Goal: Information Seeking & Learning: Learn about a topic

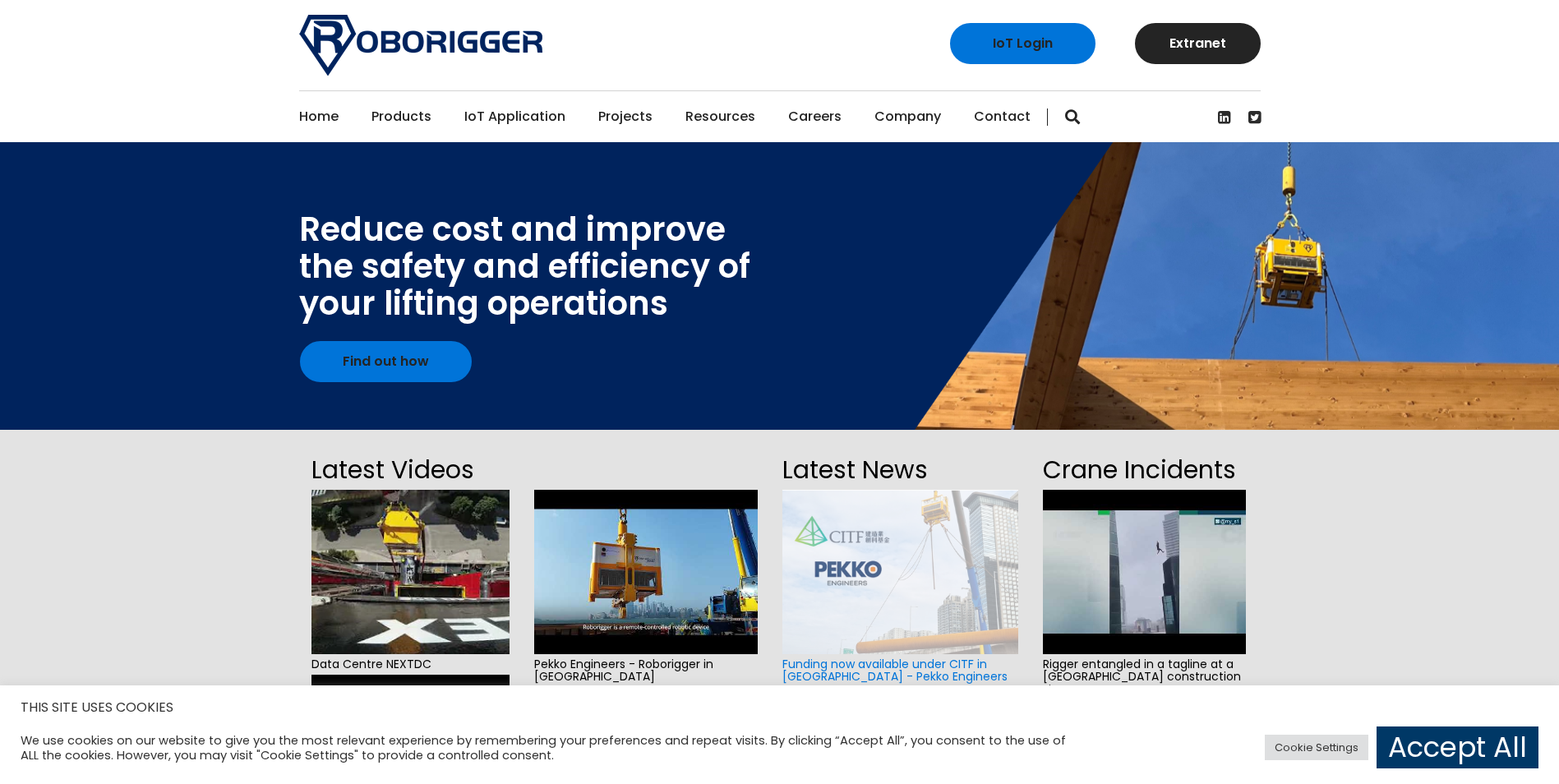
click at [1463, 772] on div "THIS SITE USES COOKIES We use cookies on our website to give you the most relev…" at bounding box center [780, 734] width 1559 height 99
click at [1451, 740] on link "Accept All" at bounding box center [1457, 747] width 162 height 42
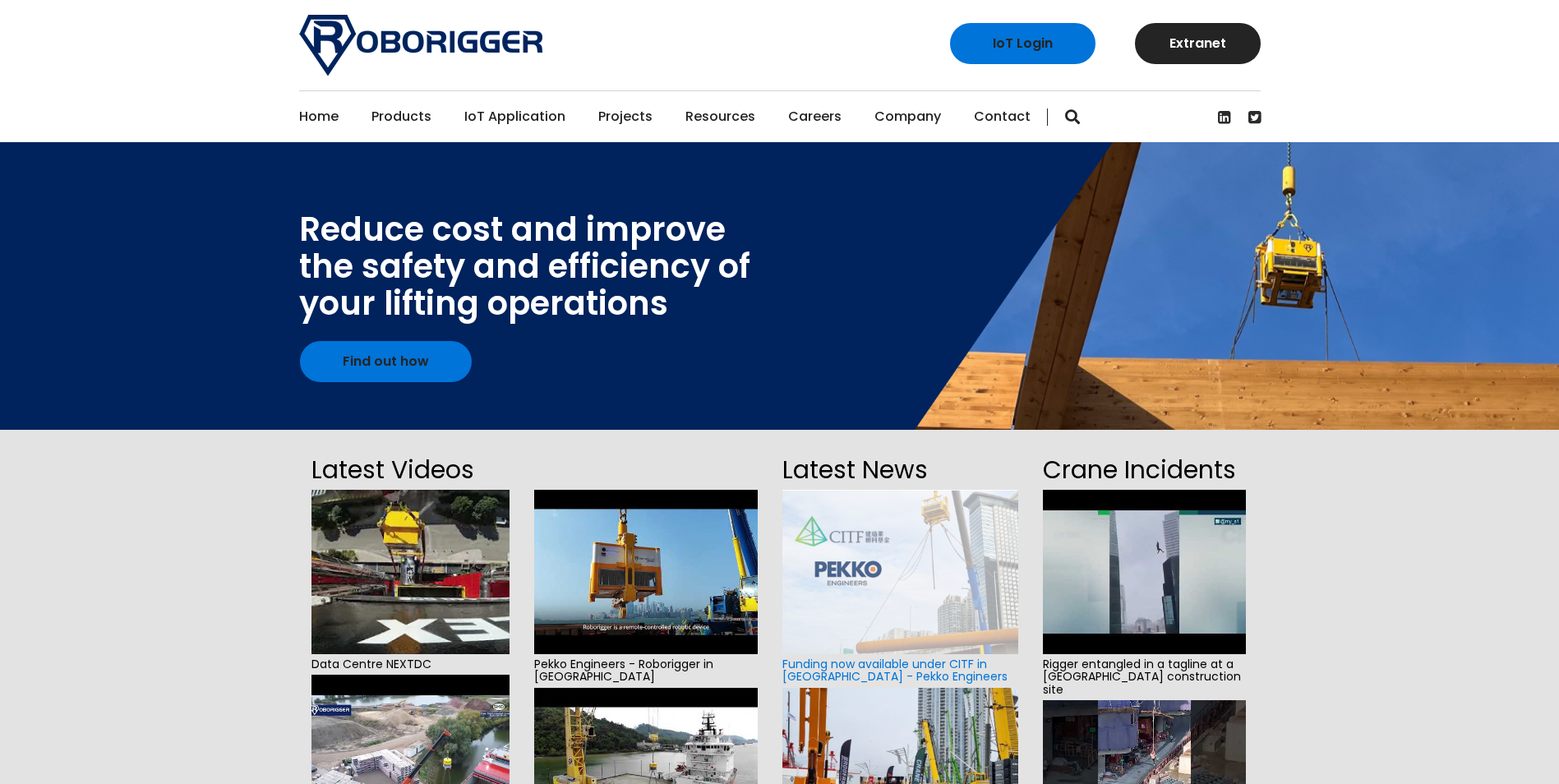
drag, startPoint x: 1379, startPoint y: 581, endPoint x: 44, endPoint y: 647, distance: 1336.6
click at [44, 647] on section "Latest Videos Data Centre NEXTDC Wharf to vessel transfer transhipment Installa…" at bounding box center [780, 799] width 1559 height 738
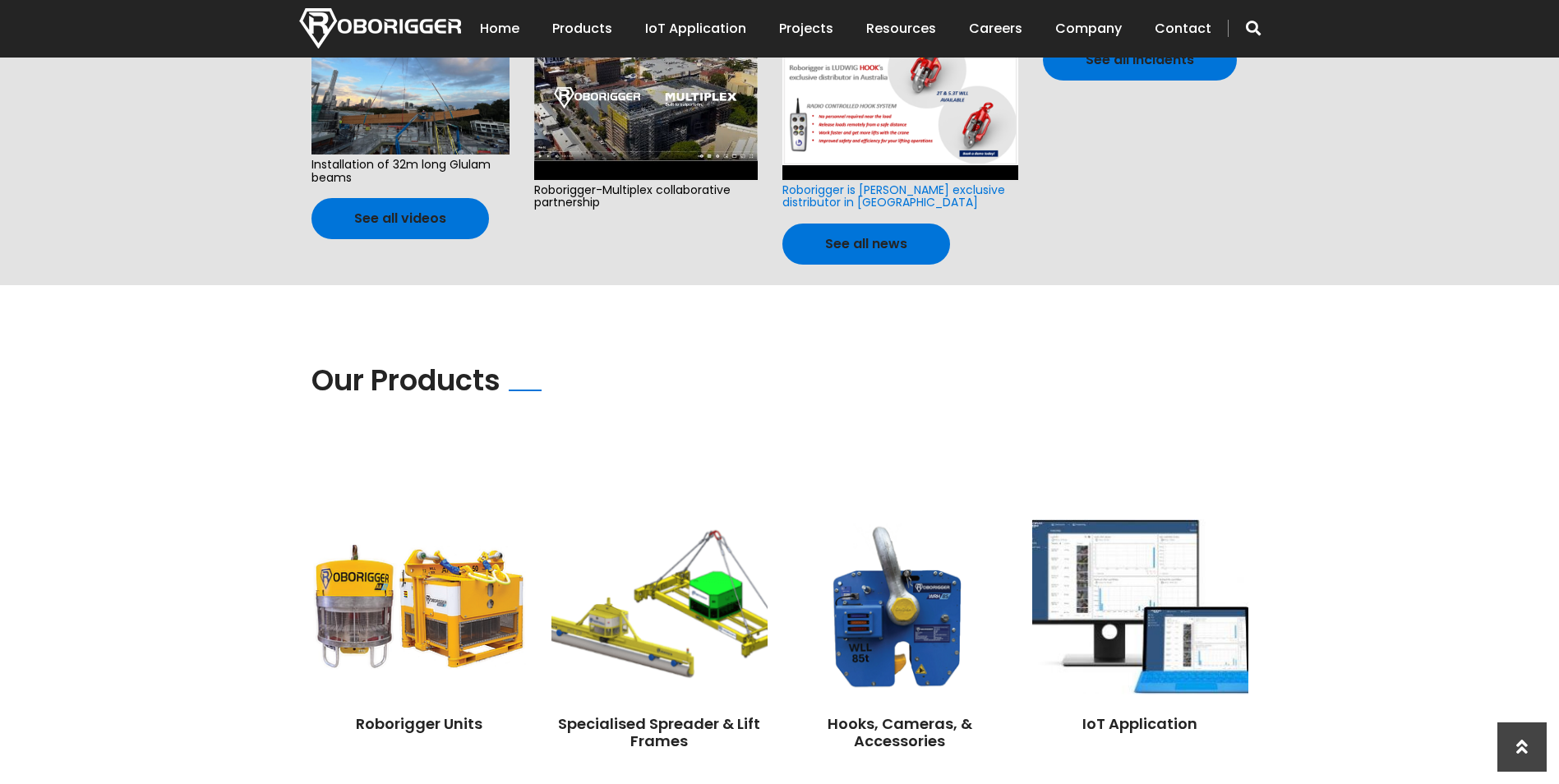
scroll to position [1132, 0]
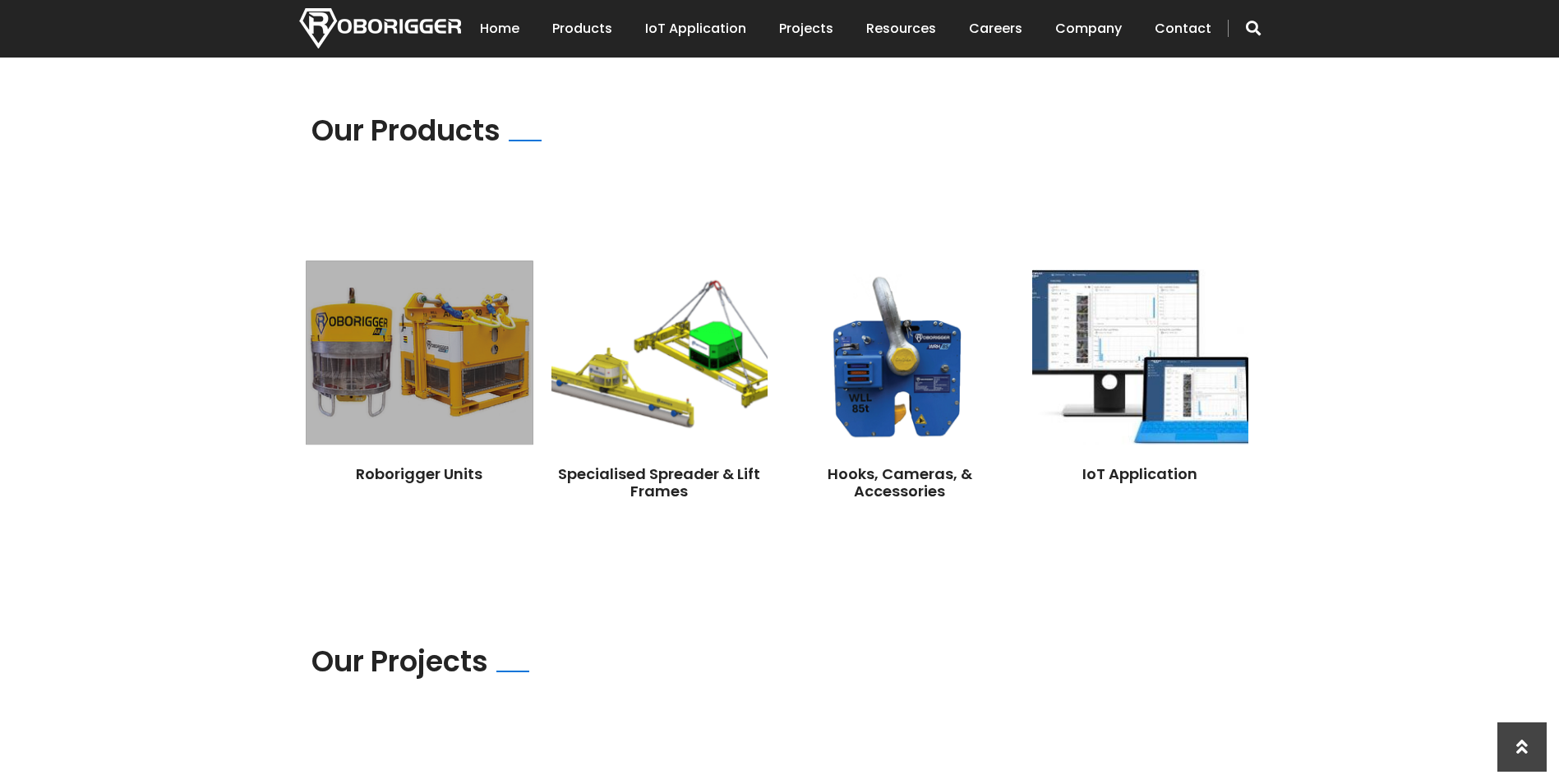
click at [456, 331] on img at bounding box center [419, 352] width 227 height 184
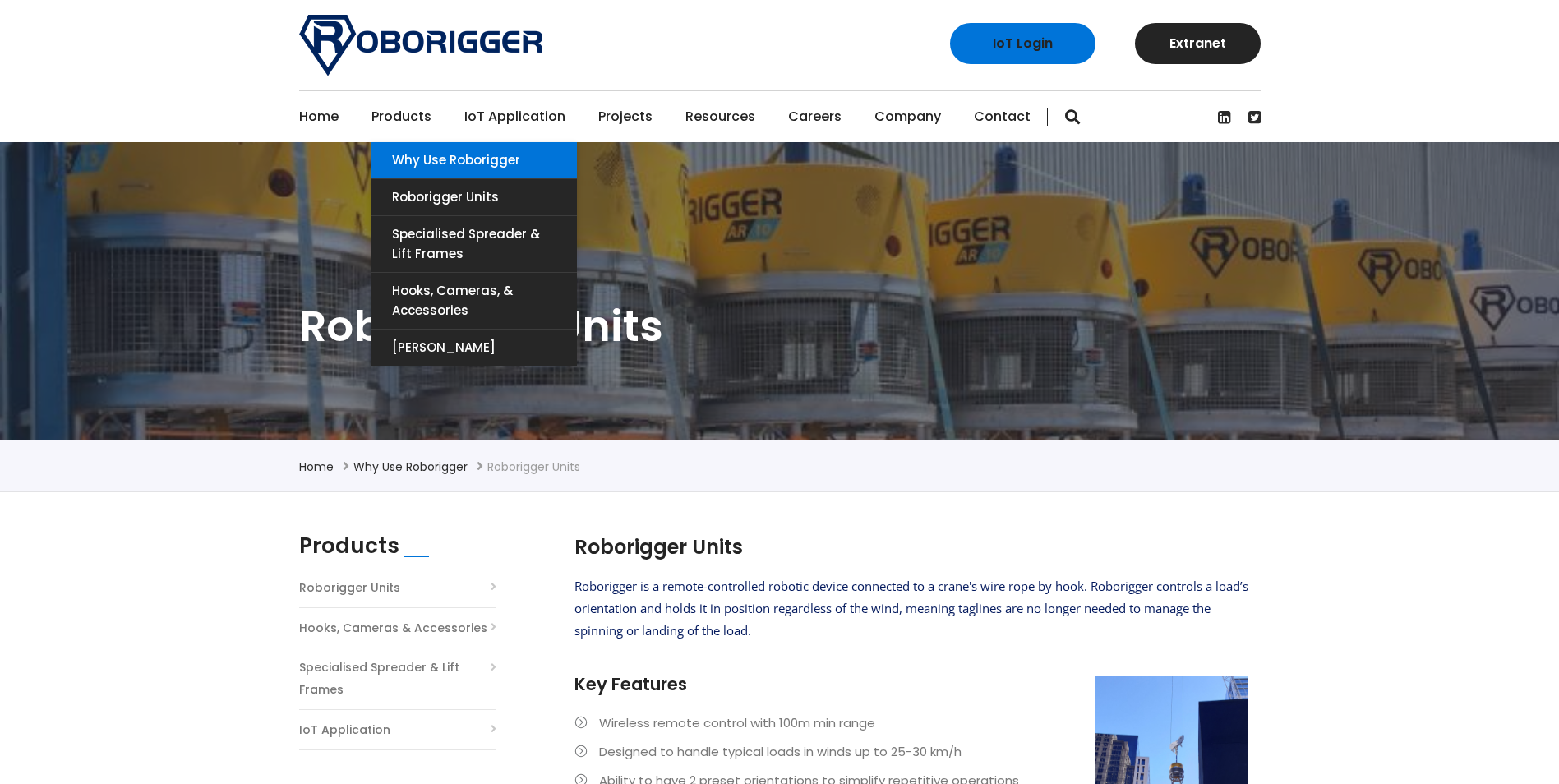
click at [417, 159] on link "Why use Roborigger" at bounding box center [474, 160] width 205 height 36
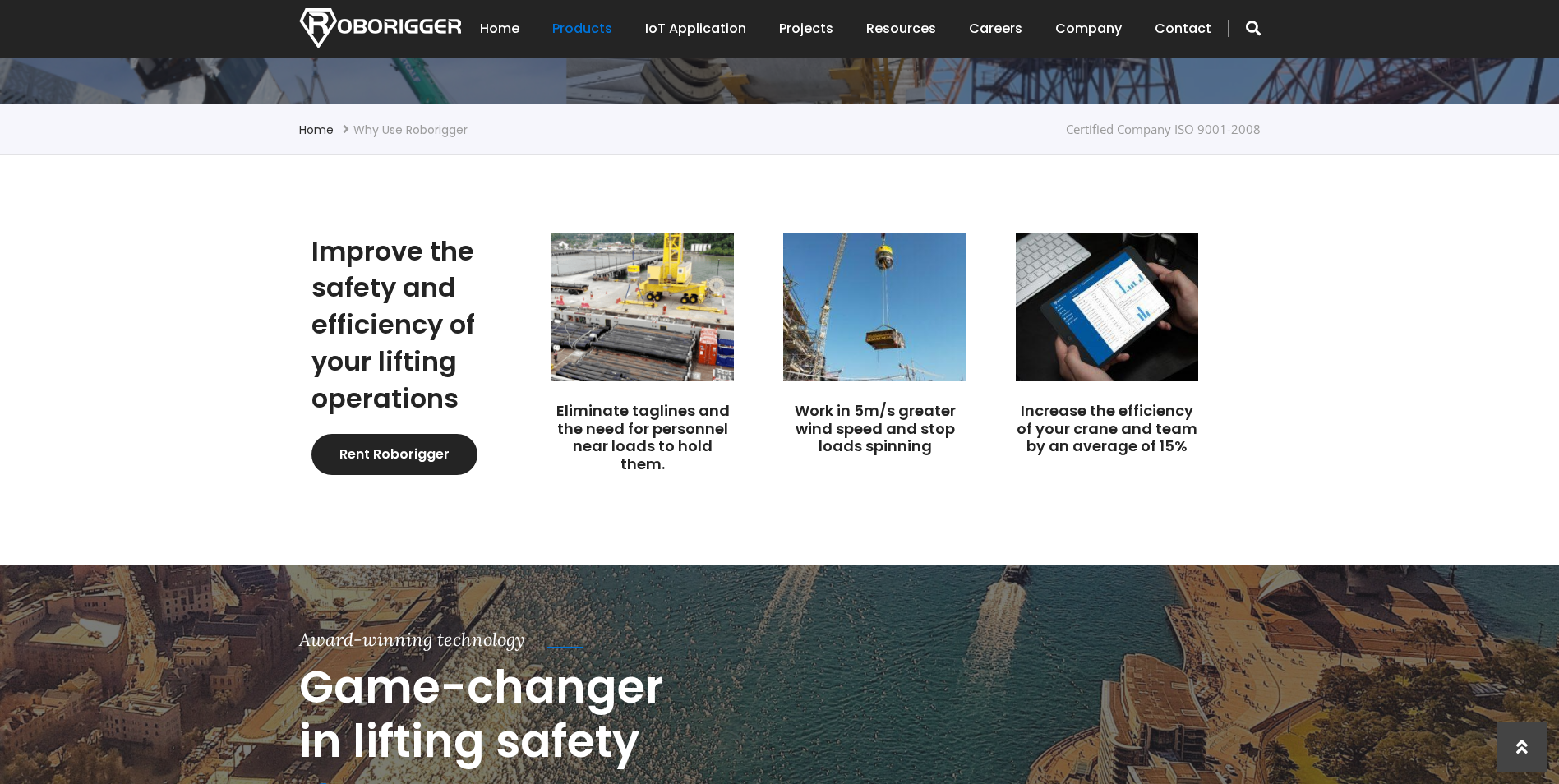
scroll to position [334, 0]
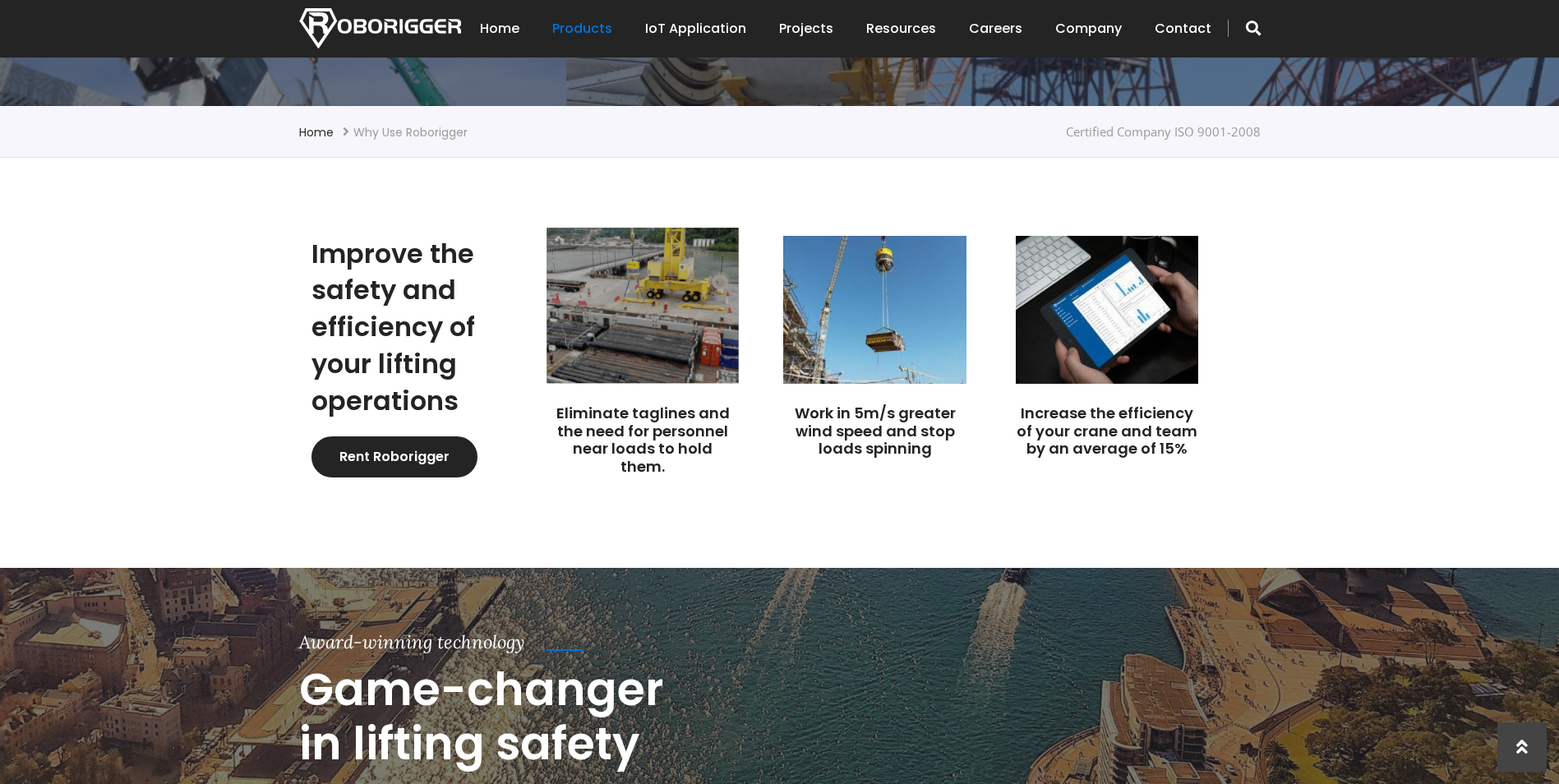
click at [635, 345] on img at bounding box center [643, 305] width 192 height 155
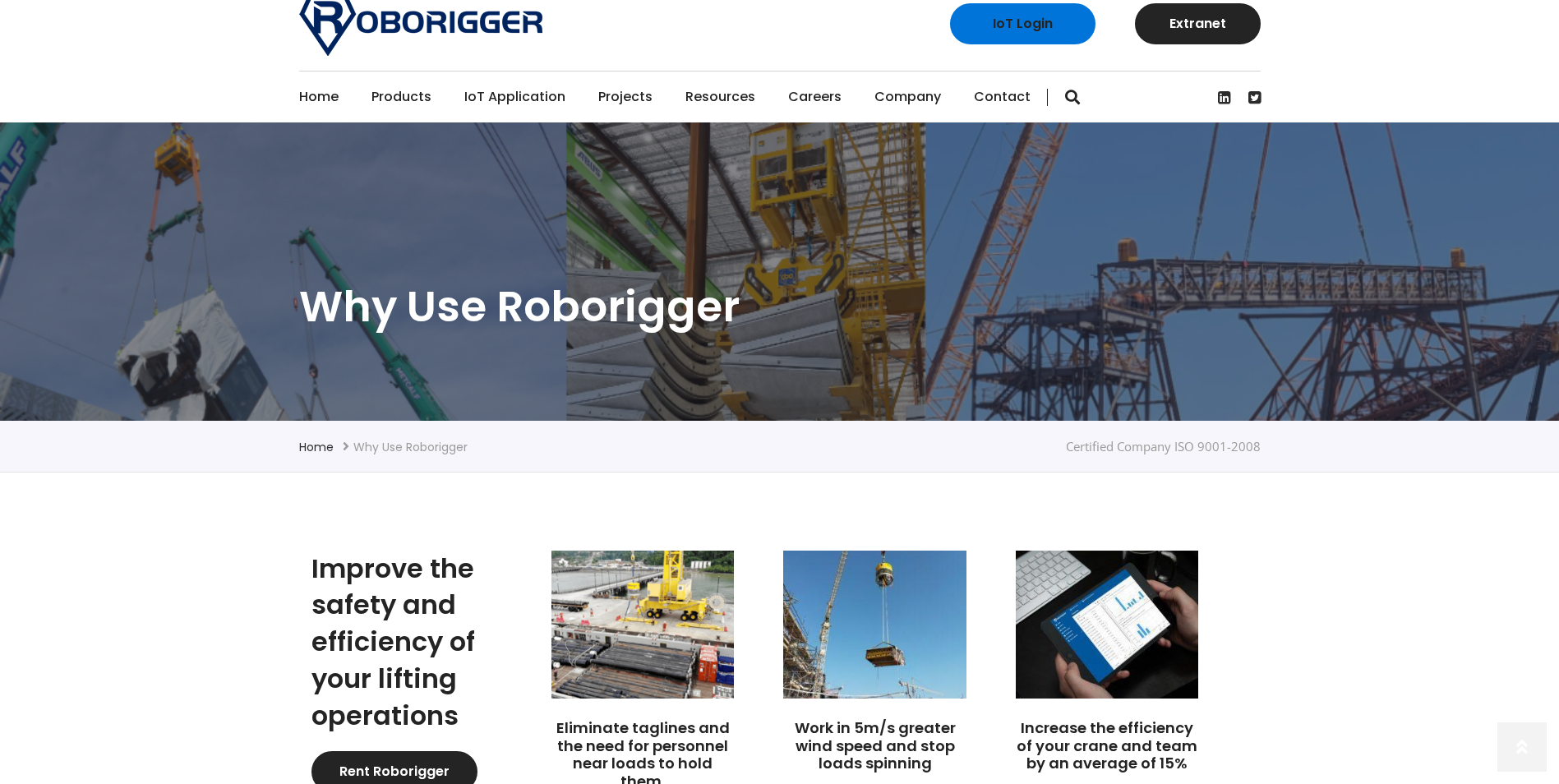
scroll to position [10, 0]
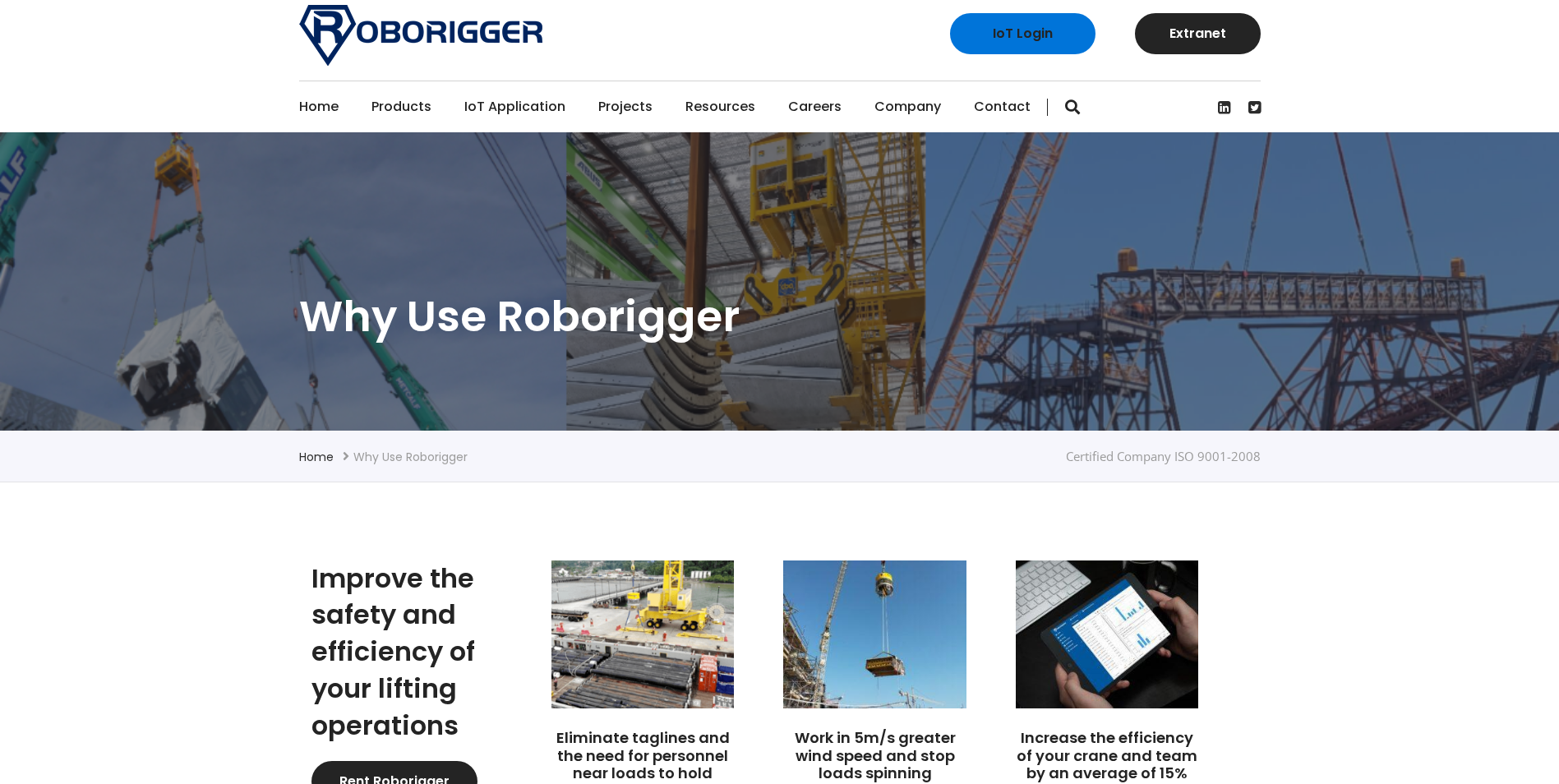
click at [314, 104] on link "Home" at bounding box center [318, 106] width 39 height 51
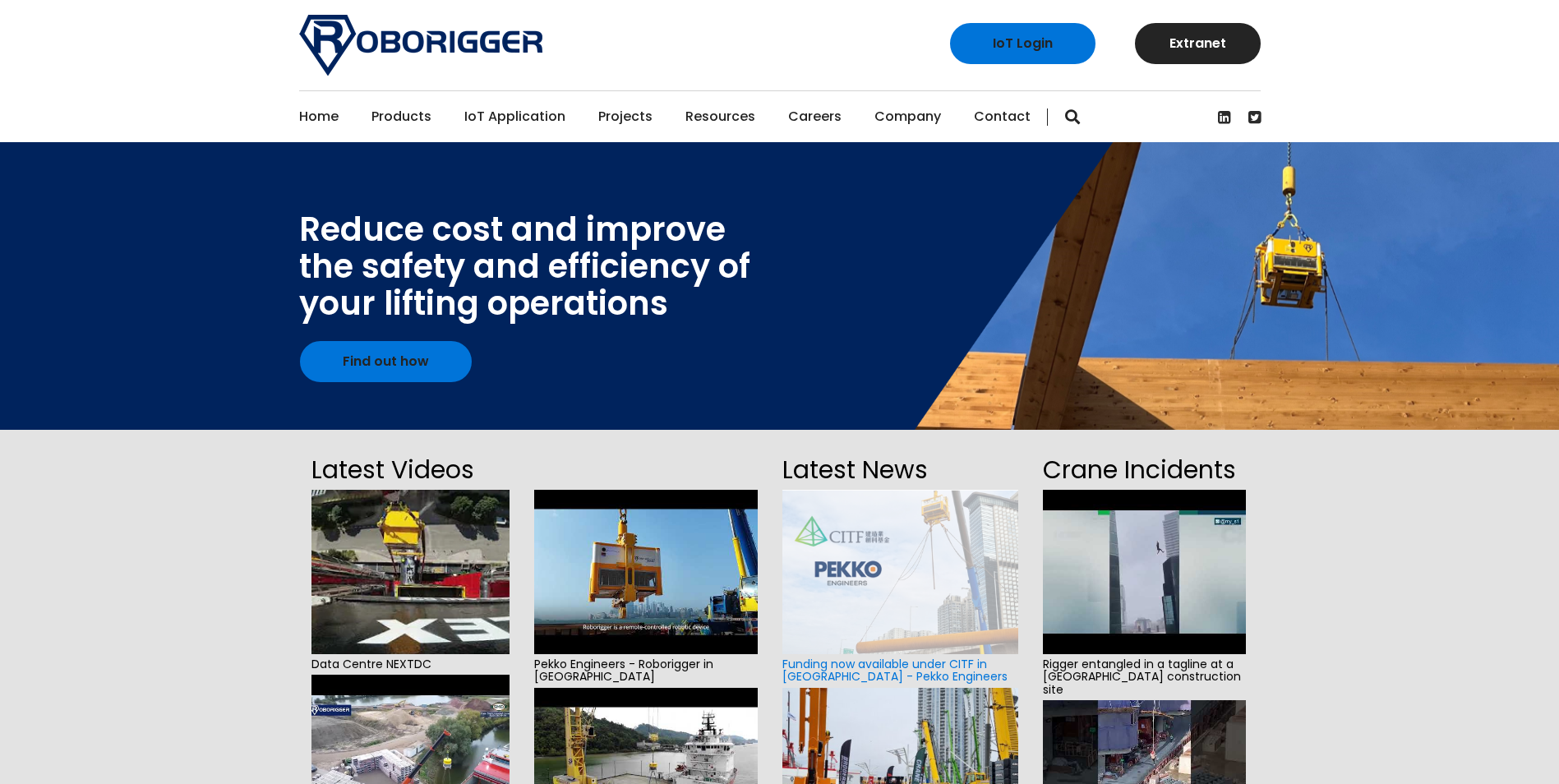
click at [381, 600] on img at bounding box center [410, 571] width 198 height 164
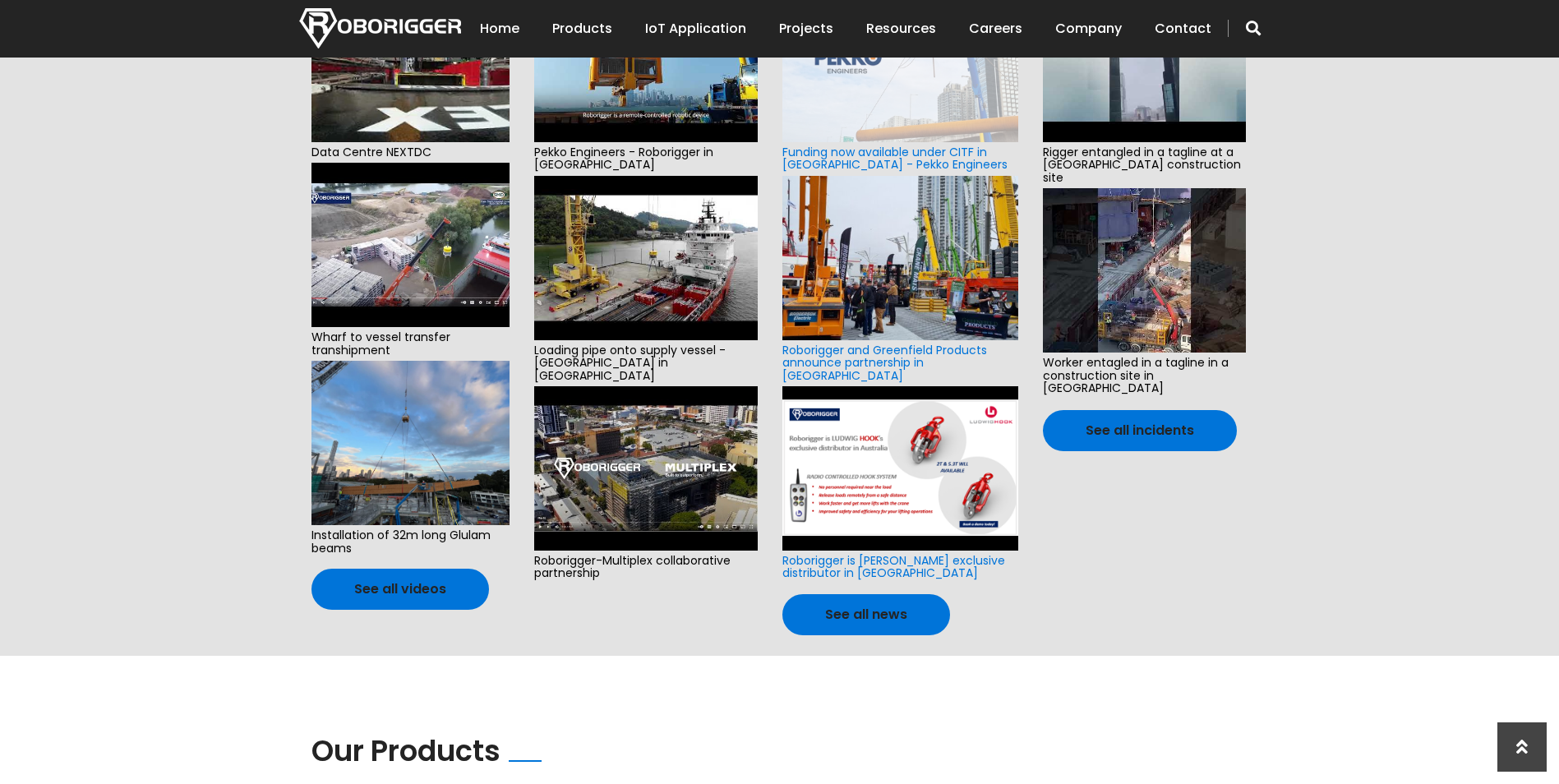
scroll to position [516, 0]
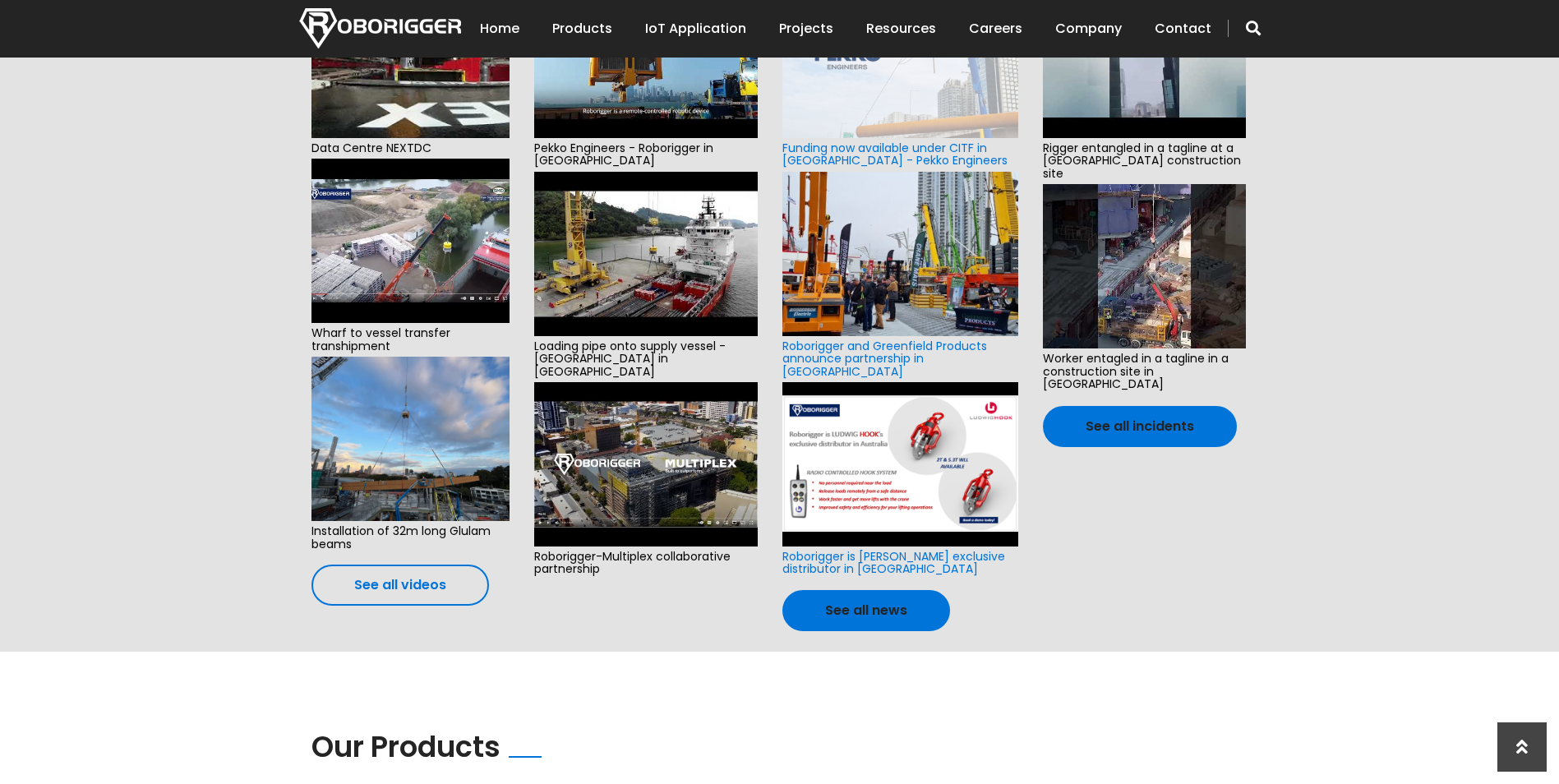
click at [430, 591] on link "See all videos" at bounding box center [400, 585] width 178 height 41
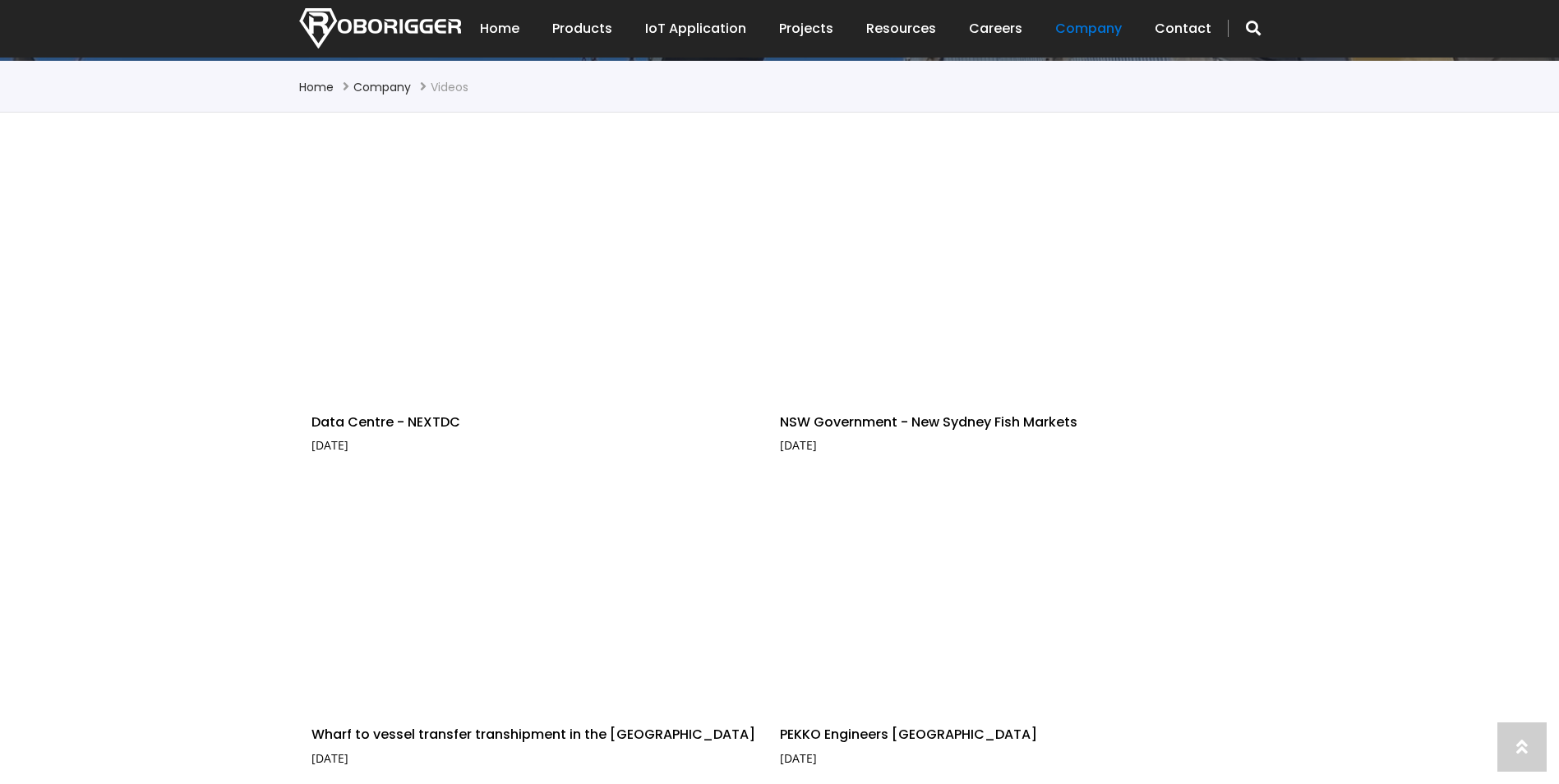
scroll to position [402, 0]
